Goal: Information Seeking & Learning: Learn about a topic

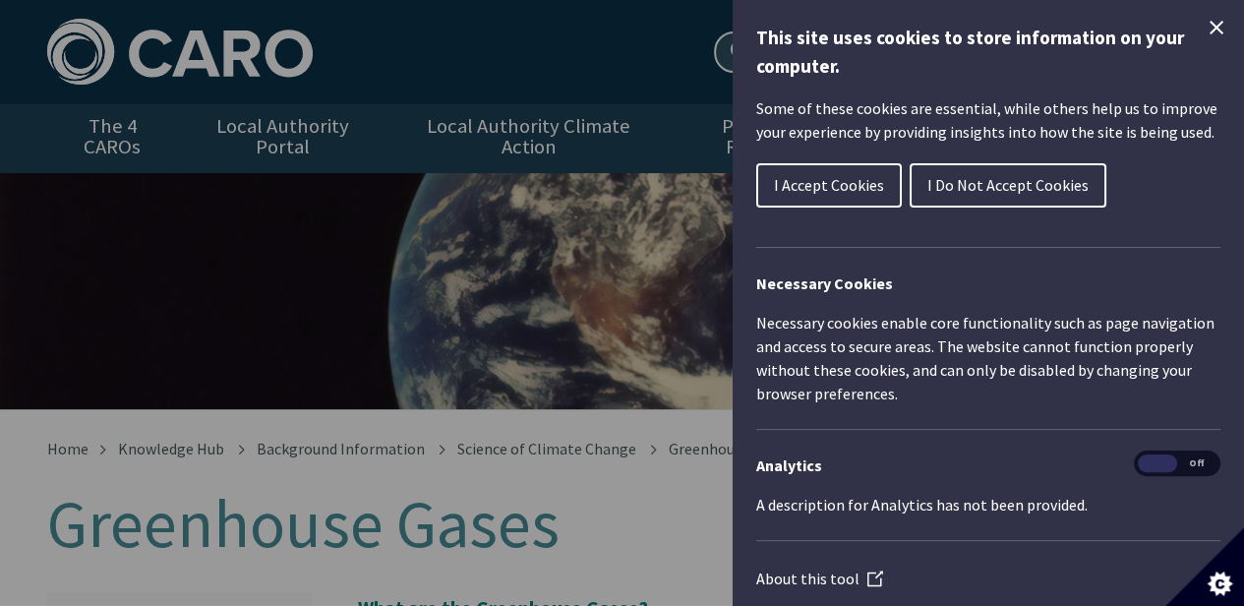
click at [859, 185] on span "I Accept Cookies" at bounding box center [829, 185] width 110 height 20
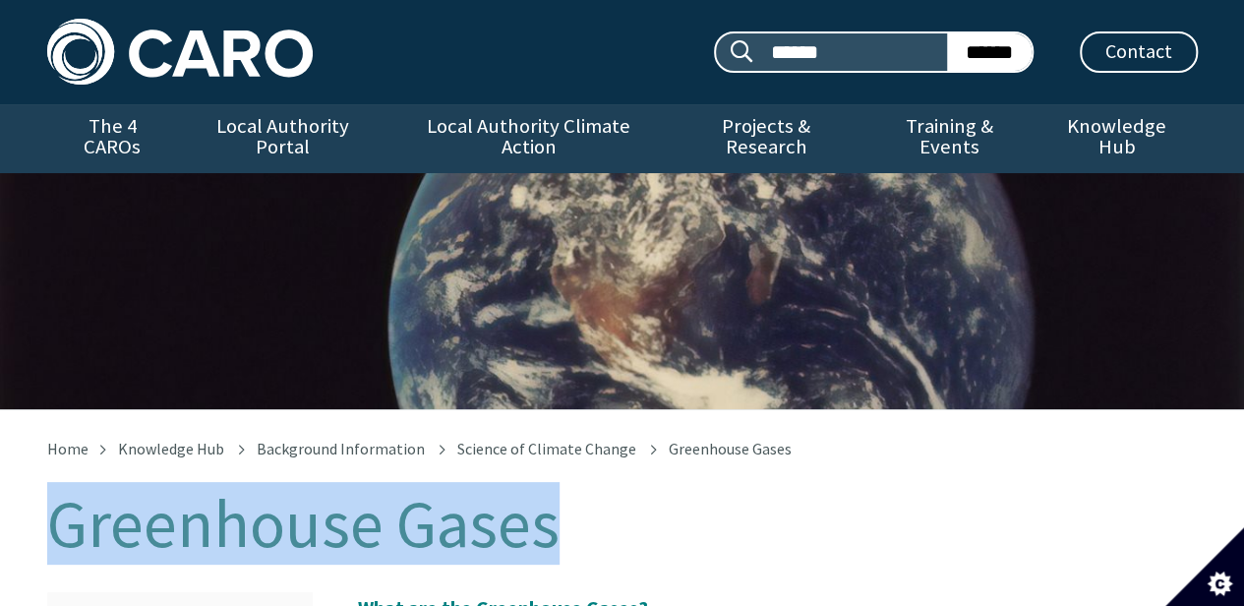
drag, startPoint x: 57, startPoint y: 501, endPoint x: 568, endPoint y: 485, distance: 511.6
click at [568, 488] on h1 "Greenhouse Gases" at bounding box center [622, 524] width 1151 height 73
copy h1 "Greenhouse Gases"
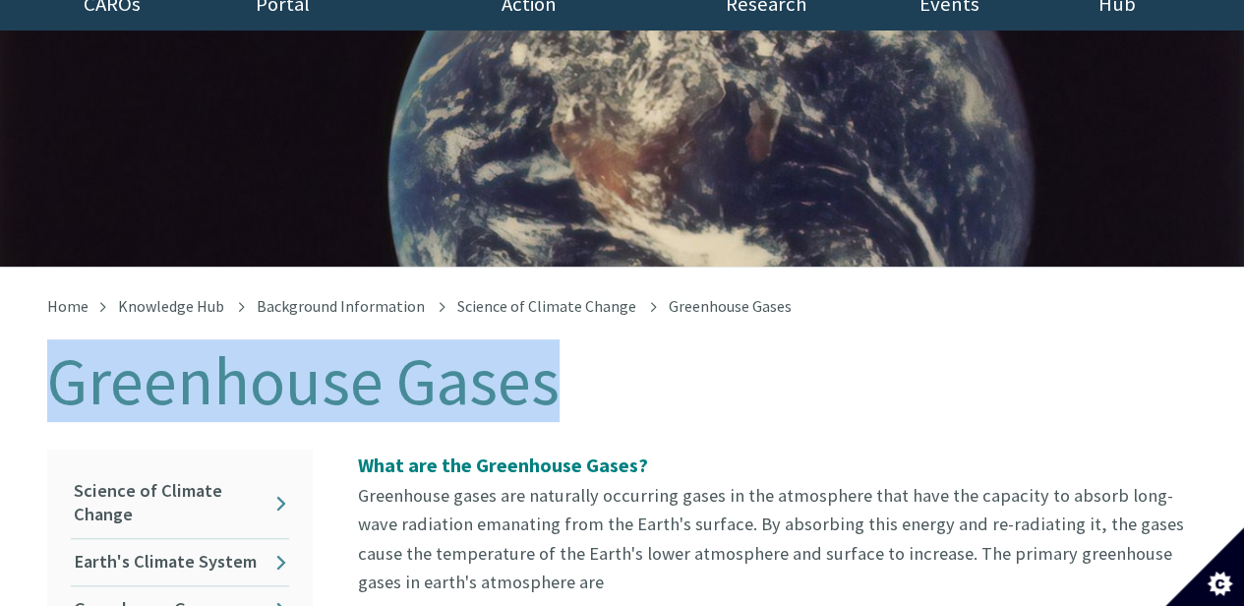
scroll to position [167, 0]
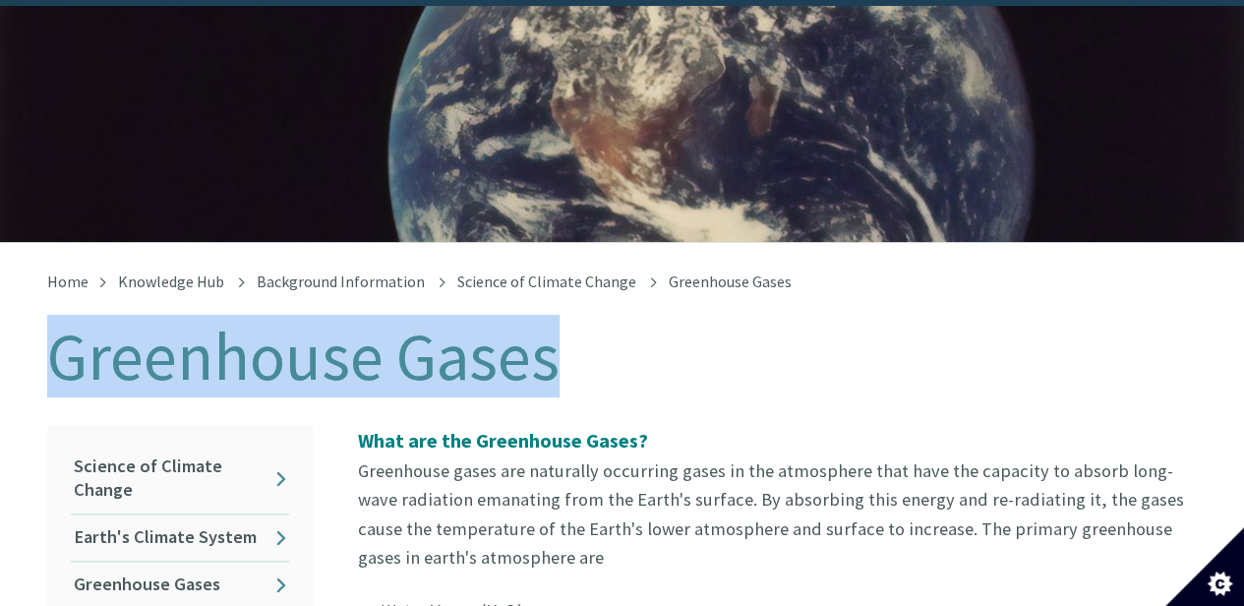
copy h1 "Greenhouse Gases"
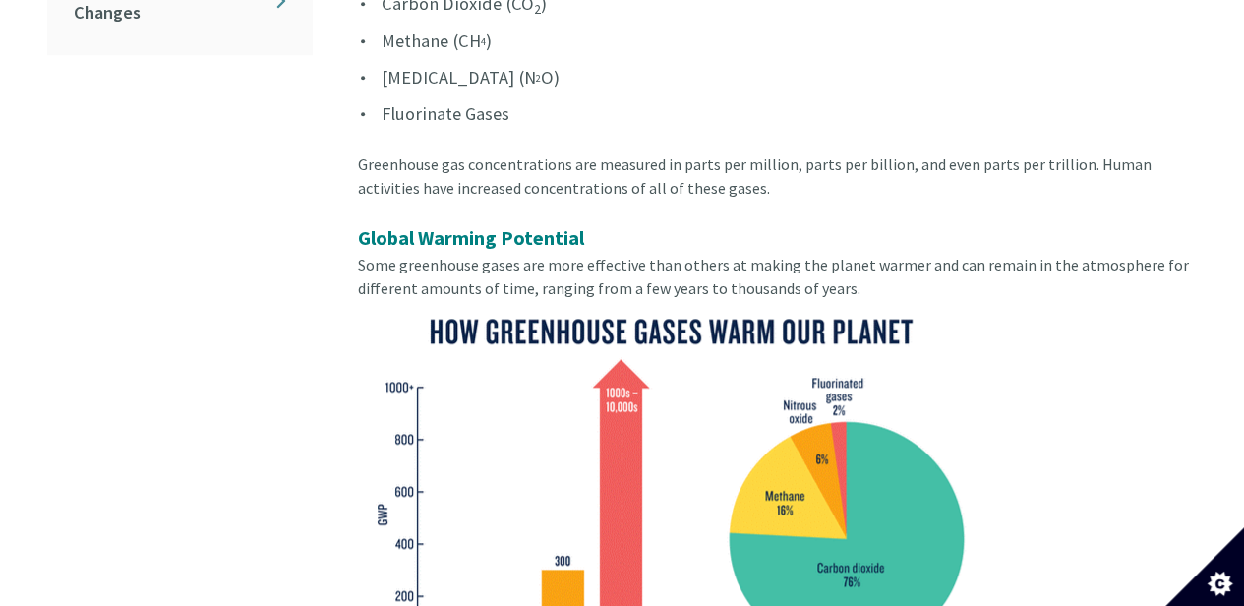
scroll to position [826, 0]
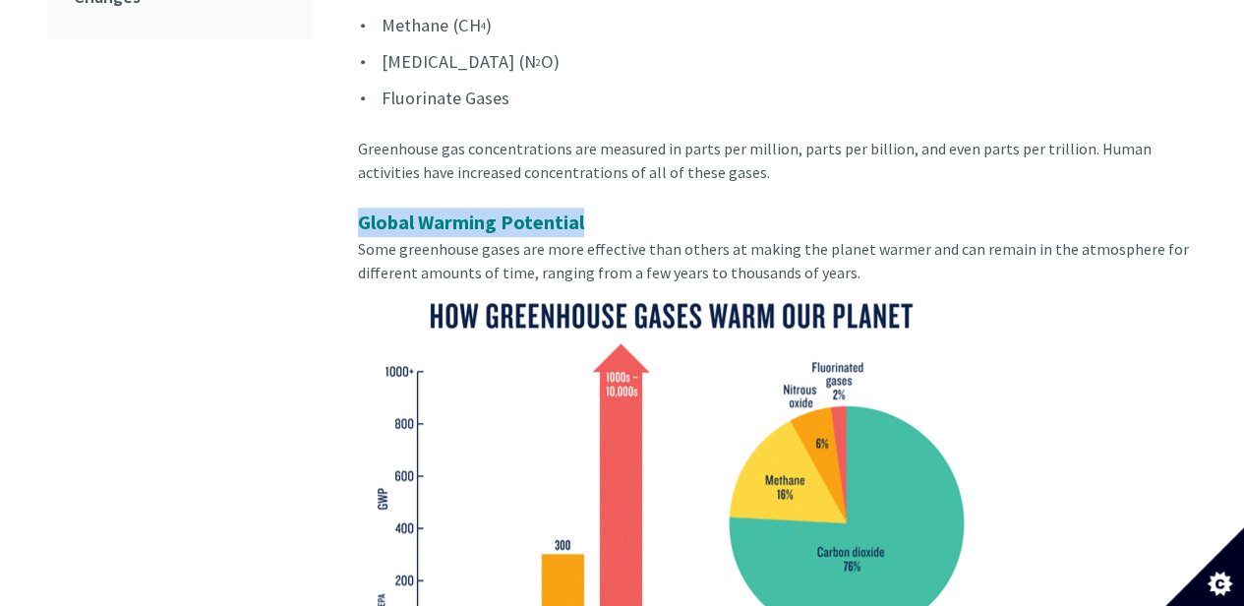
drag, startPoint x: 360, startPoint y: 200, endPoint x: 582, endPoint y: 202, distance: 222.3
click at [582, 207] on div "Global Warming Potential Some greenhouse gases are more effective than others a…" at bounding box center [778, 495] width 840 height 576
copy strong "Global Warming Potential"
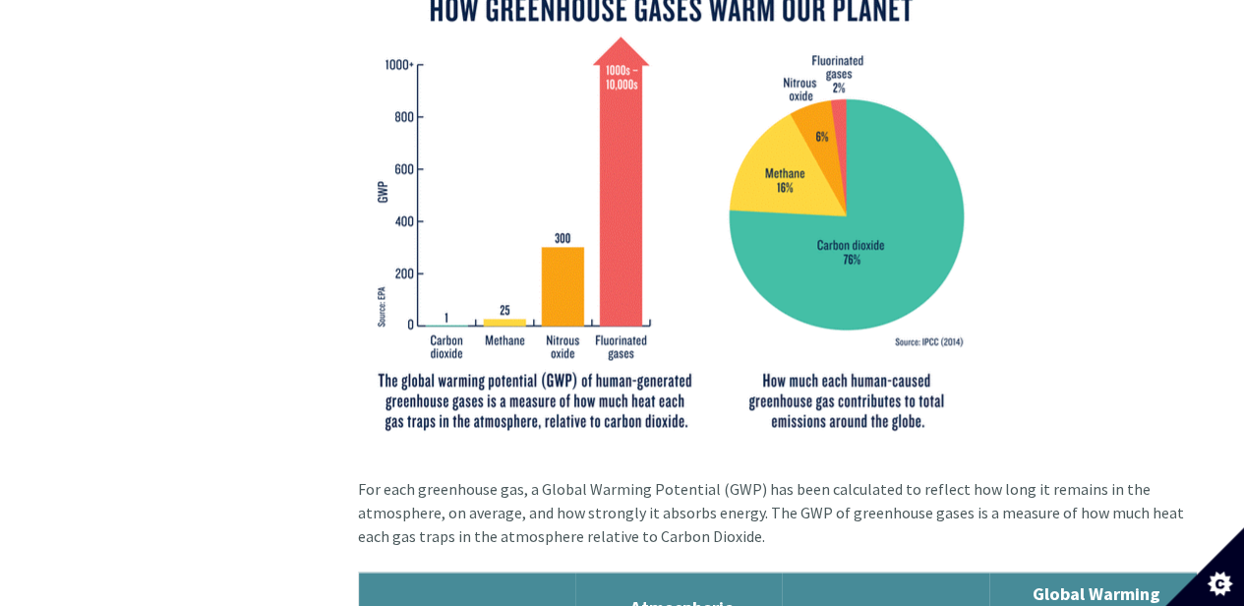
scroll to position [1157, 0]
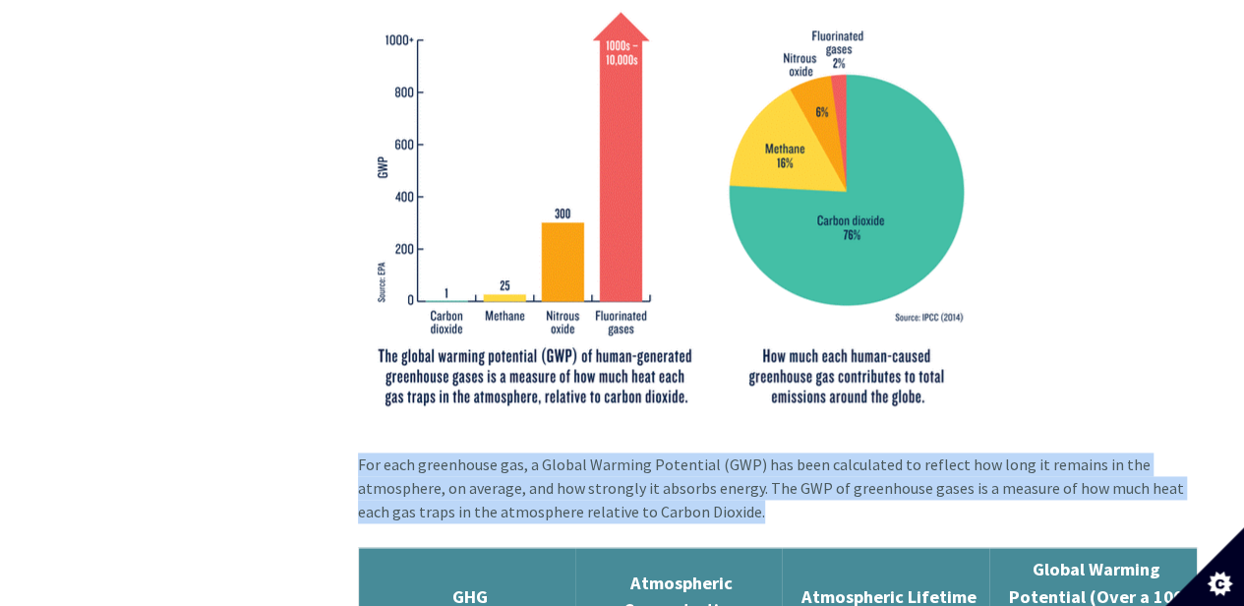
drag, startPoint x: 358, startPoint y: 444, endPoint x: 750, endPoint y: 491, distance: 395.2
copy div "For each greenhouse gas, a Global Warming Potential (GWP) has been calculated t…"
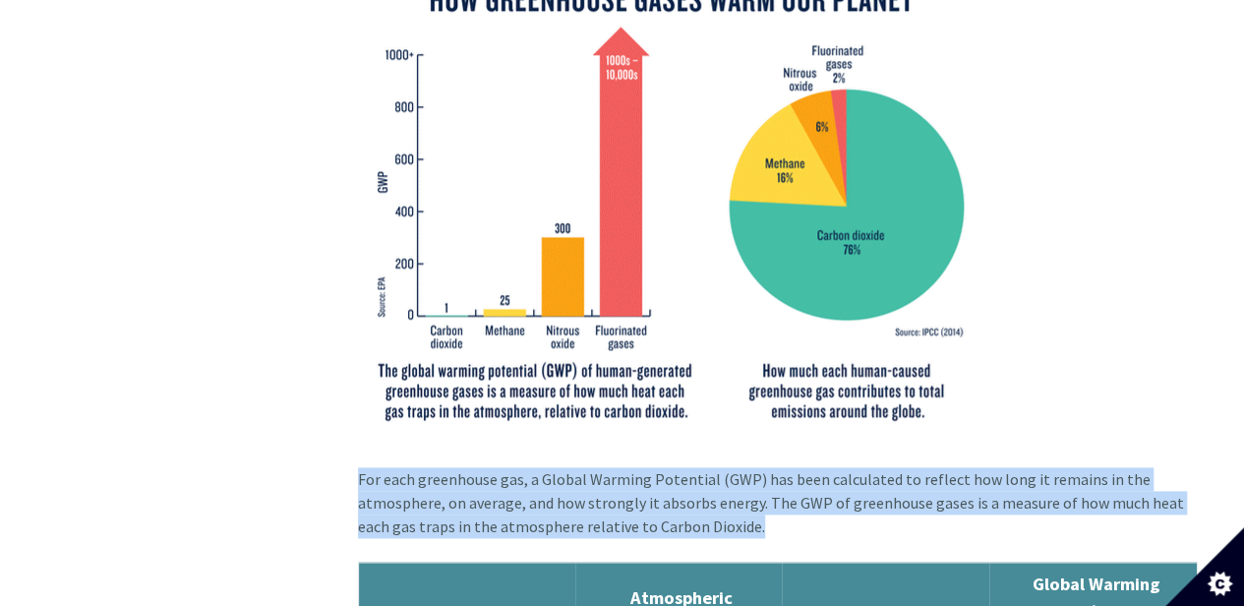
scroll to position [1105, 0]
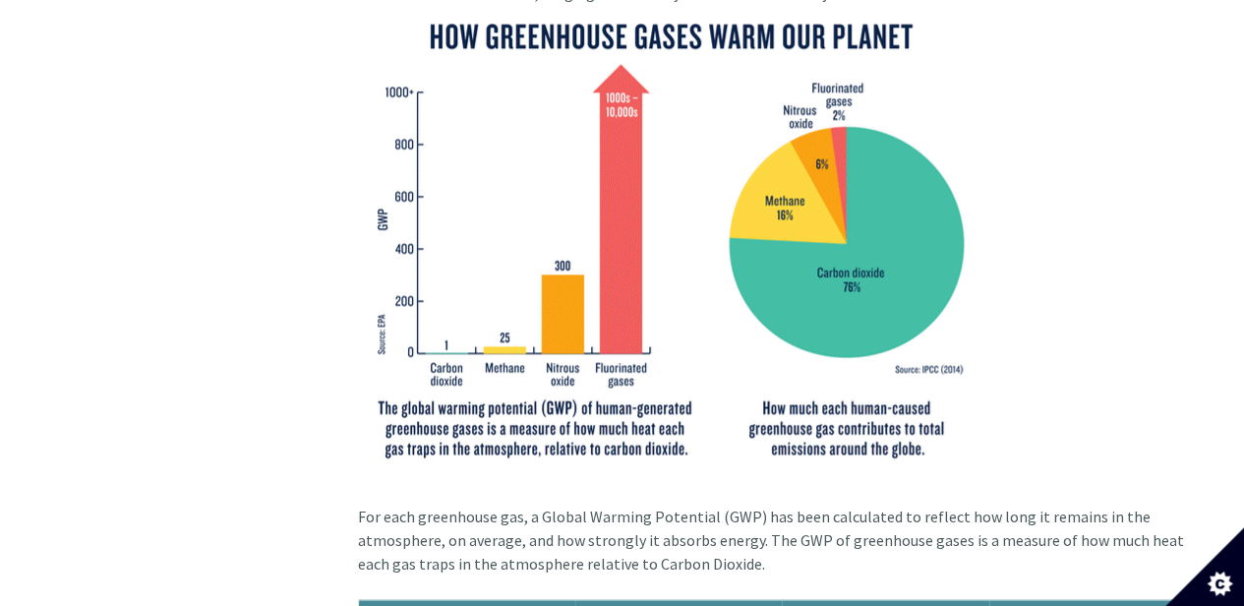
click at [1139, 238] on div "Global Warming Potential Some greenhouse gases are more effective than others a…" at bounding box center [778, 216] width 840 height 576
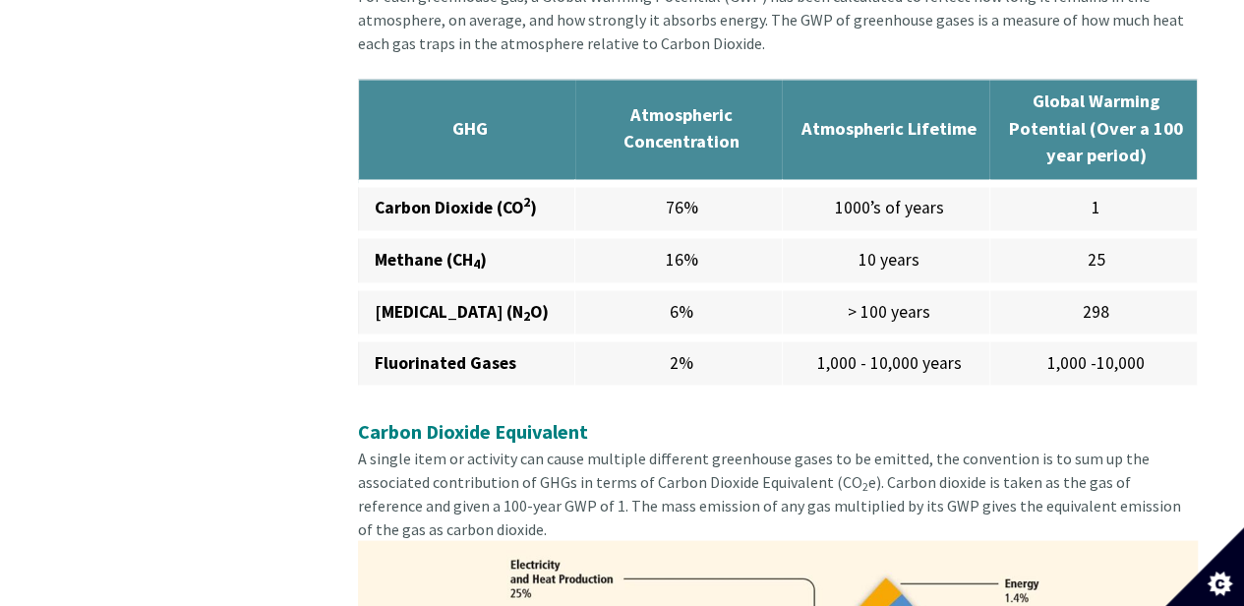
scroll to position [1633, 0]
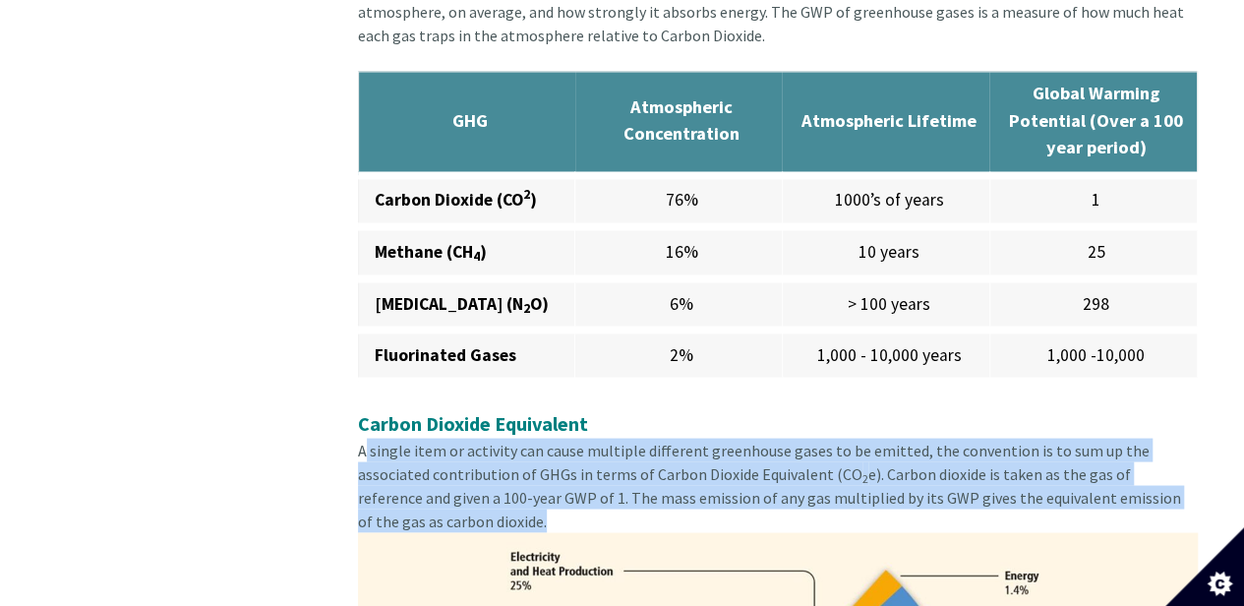
drag, startPoint x: 371, startPoint y: 440, endPoint x: 456, endPoint y: 485, distance: 96.8
copy div "A single item or activity can cause multiple different greenhouse gases to be e…"
